Goal: Task Accomplishment & Management: Complete application form

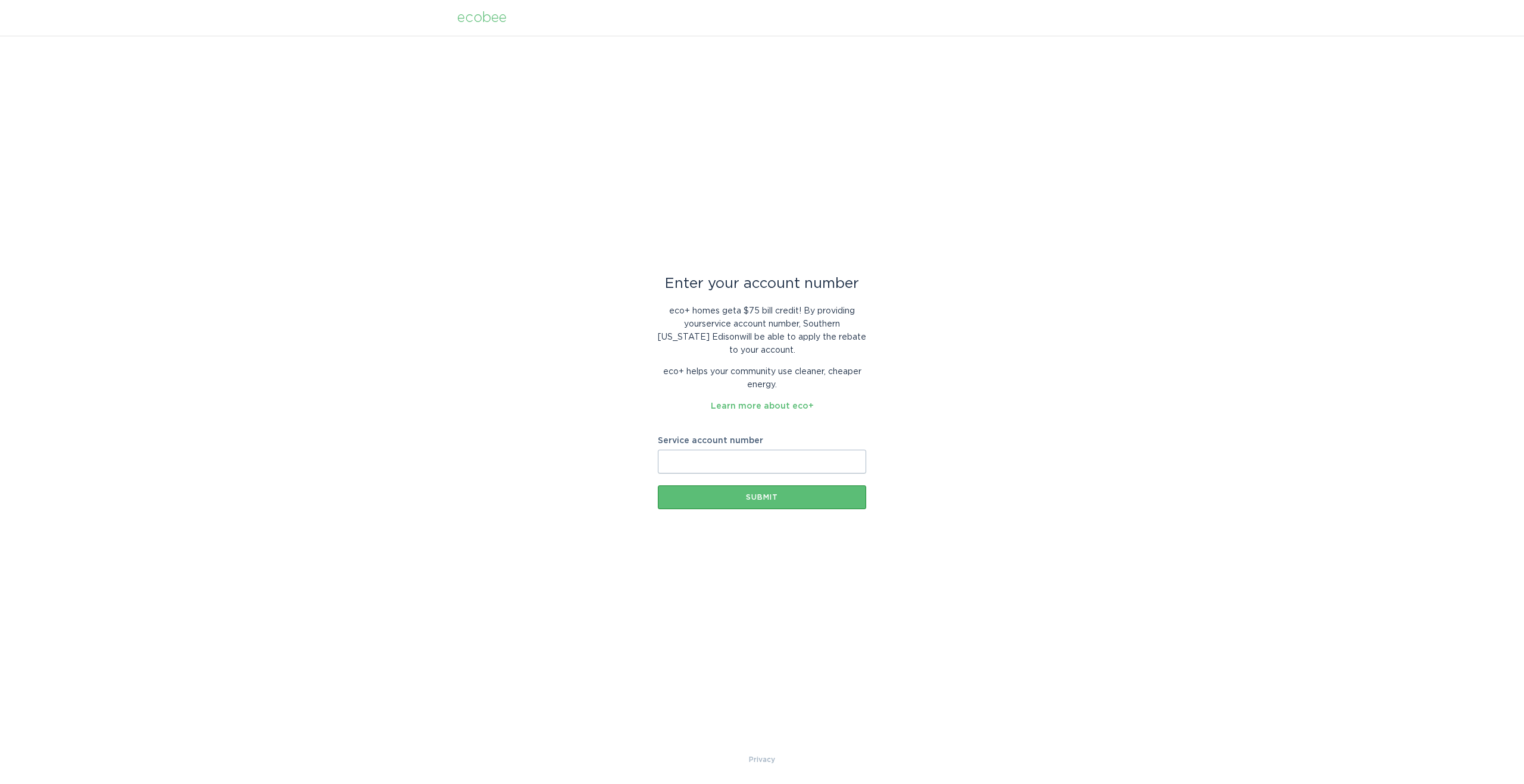
paste input "8019812643"
type input "8019812643"
click at [749, 498] on div "Submit" at bounding box center [762, 497] width 196 height 7
